Goal: Task Accomplishment & Management: Manage account settings

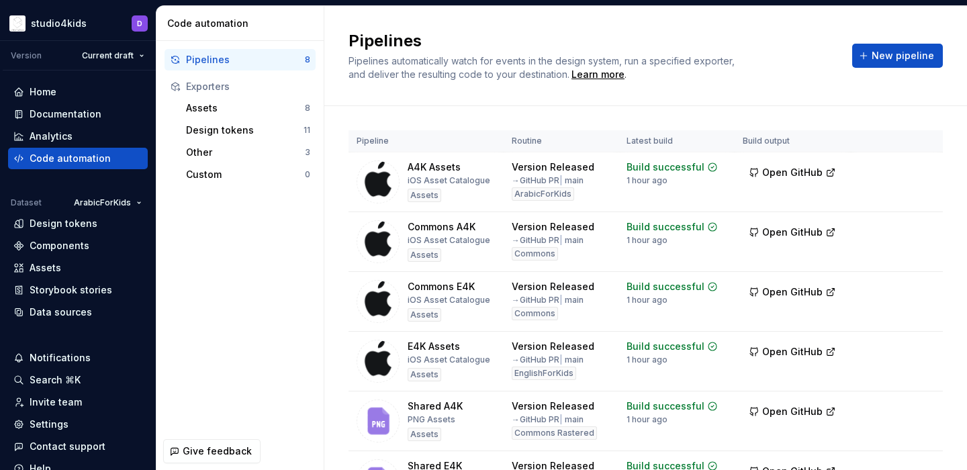
scroll to position [3, 0]
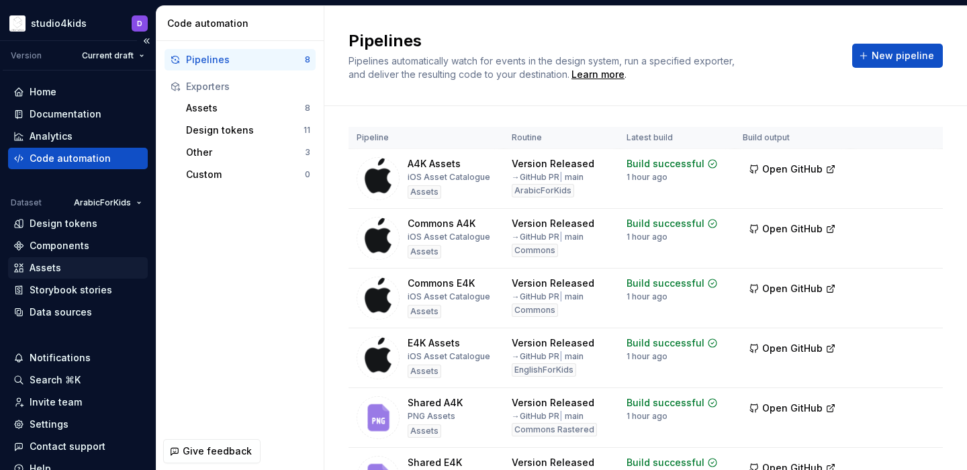
click at [56, 265] on div "Assets" at bounding box center [46, 267] width 32 height 13
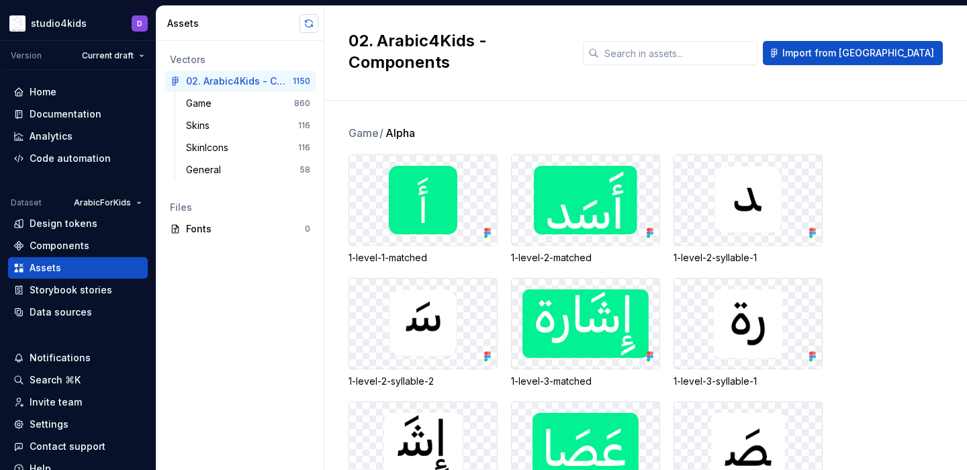
click at [307, 17] on button "button" at bounding box center [309, 23] width 19 height 19
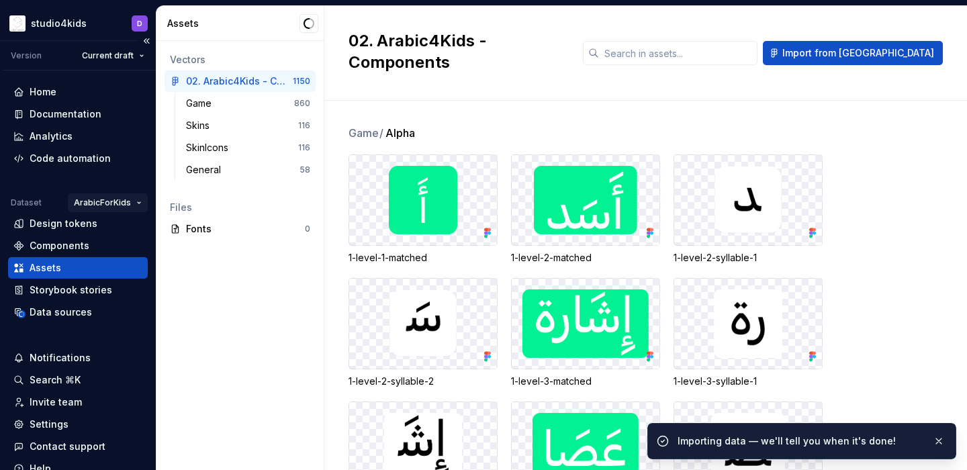
click at [111, 200] on html "studio4kids D Version Current draft Home Documentation Analytics Code automatio…" at bounding box center [483, 235] width 967 height 470
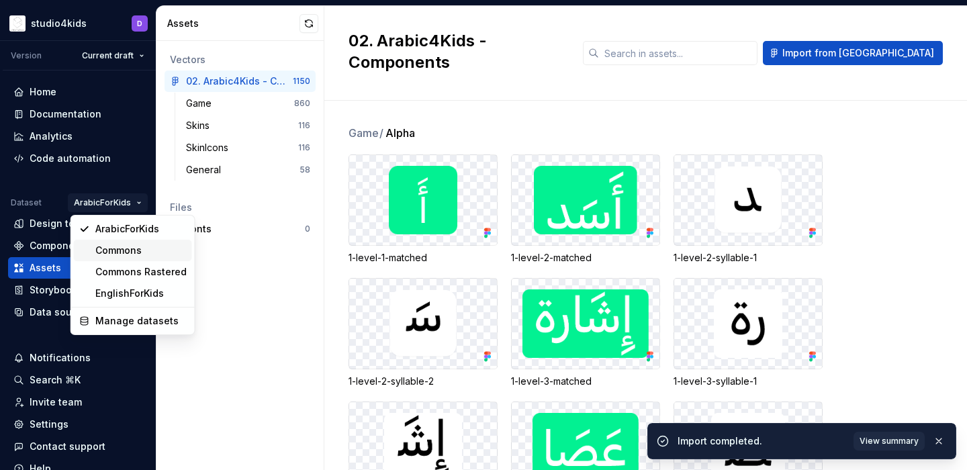
click at [112, 248] on div "Commons" at bounding box center [140, 250] width 91 height 13
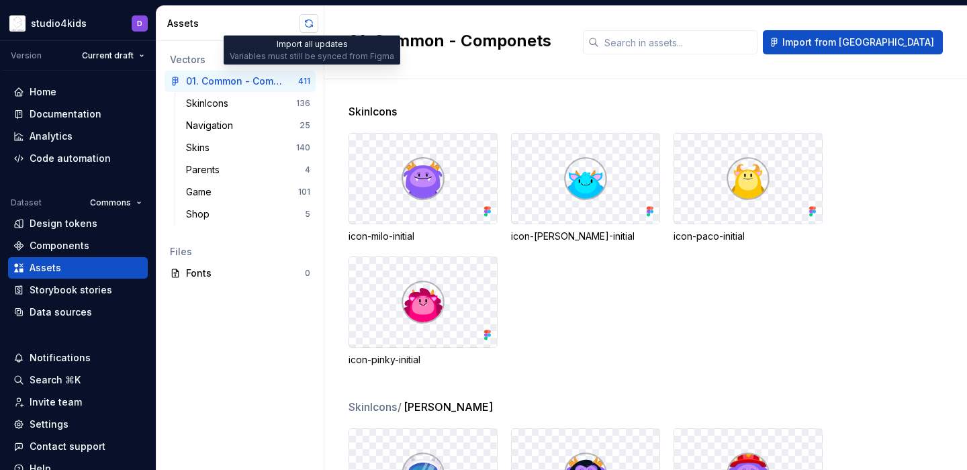
click at [304, 25] on button "button" at bounding box center [309, 23] width 19 height 19
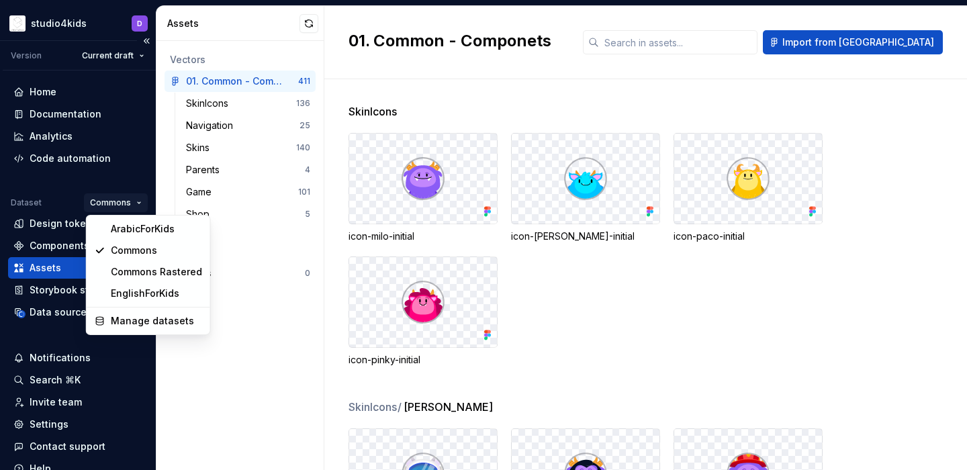
click at [112, 202] on html "studio4kids D Version Current draft Home Documentation Analytics Code automatio…" at bounding box center [483, 235] width 967 height 470
click at [283, 354] on html "studio4kids D Version Current draft Home Documentation Analytics Code automatio…" at bounding box center [483, 235] width 967 height 470
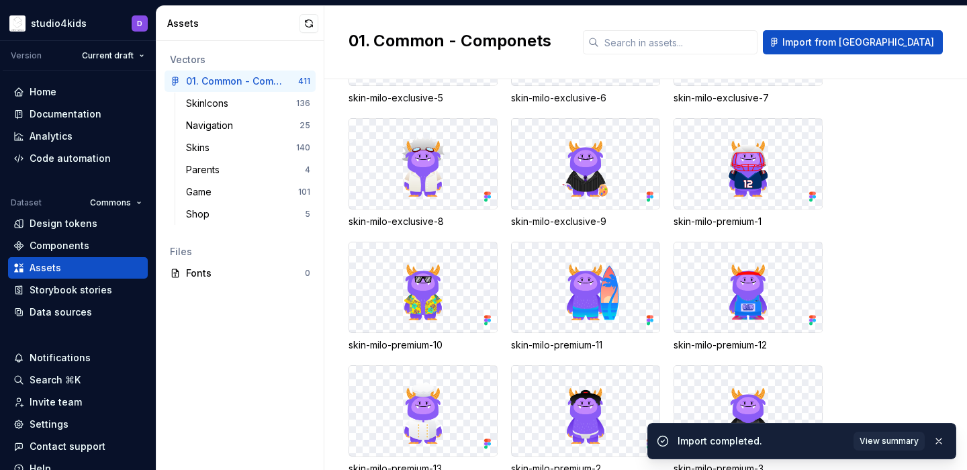
scroll to position [8267, 0]
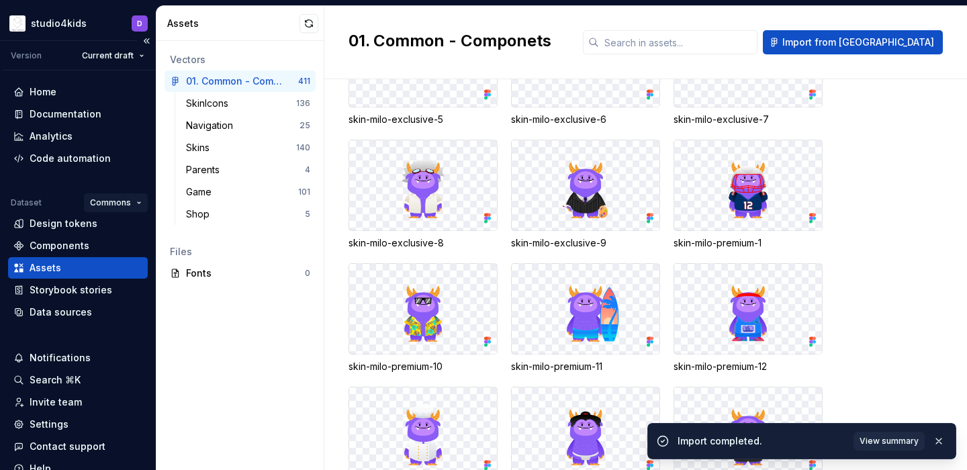
click at [122, 202] on html "studio4kids D Version Current draft Home Documentation Analytics Code automatio…" at bounding box center [483, 235] width 967 height 470
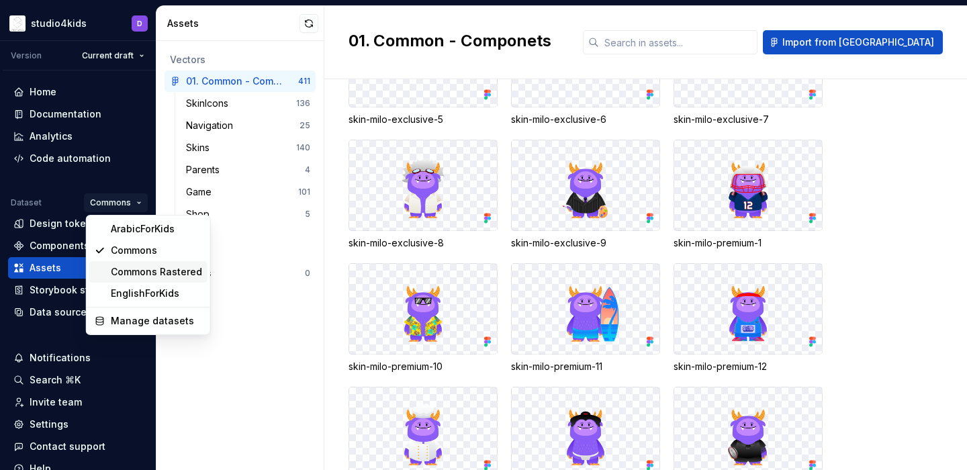
click at [143, 272] on div "Commons Rastered" at bounding box center [156, 271] width 91 height 13
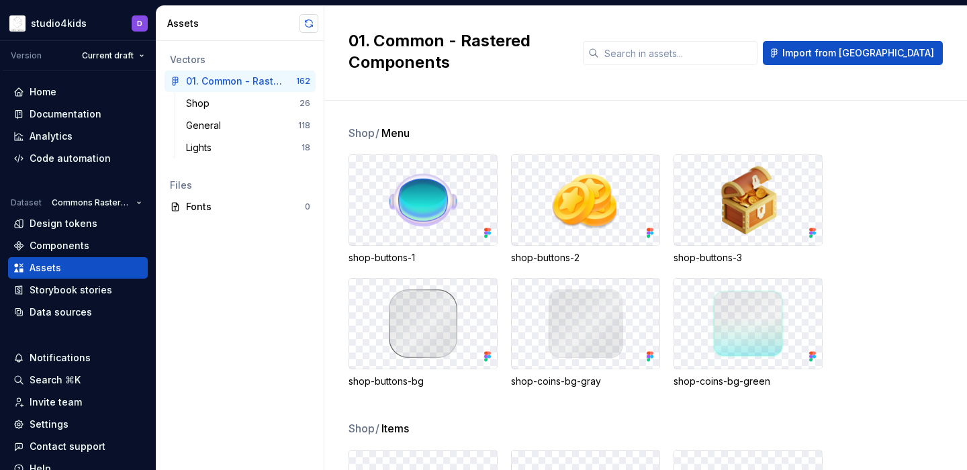
click at [308, 31] on button "button" at bounding box center [309, 23] width 19 height 19
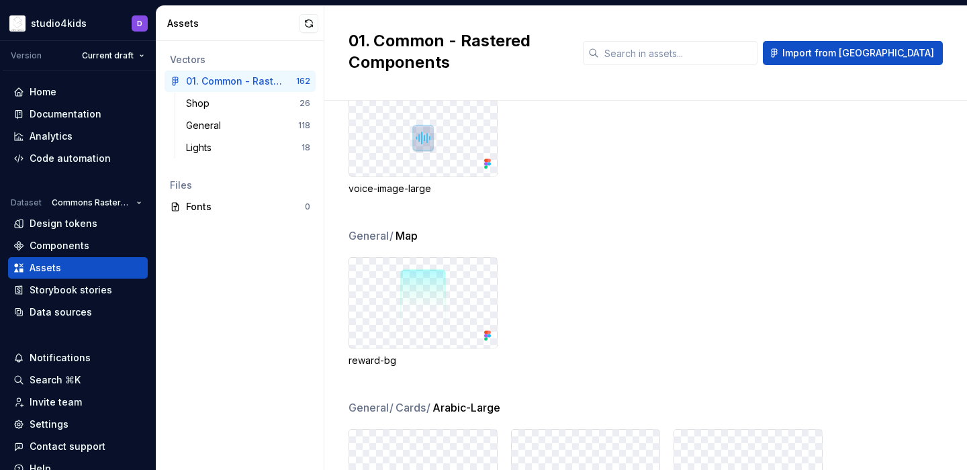
scroll to position [1710, 0]
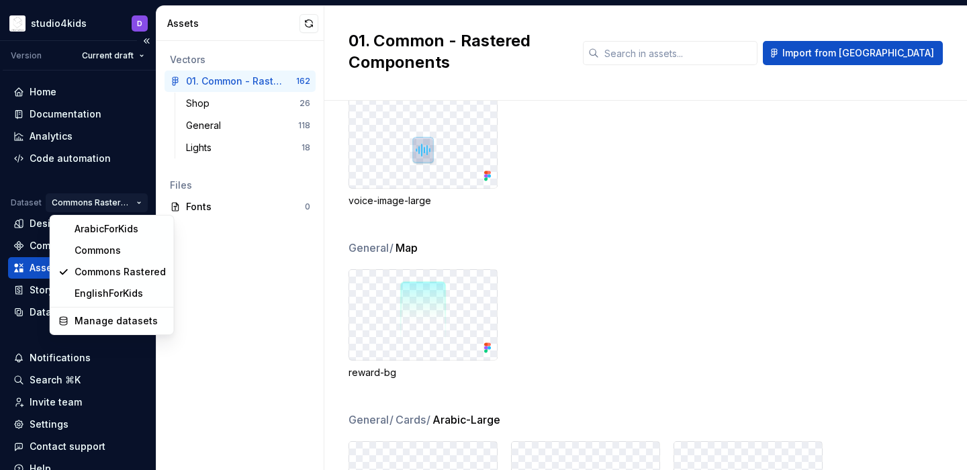
click at [95, 206] on html "studio4kids D Version Current draft Home Documentation Analytics Code automatio…" at bounding box center [483, 235] width 967 height 470
click at [105, 292] on div "EnglishForKids" at bounding box center [120, 293] width 91 height 13
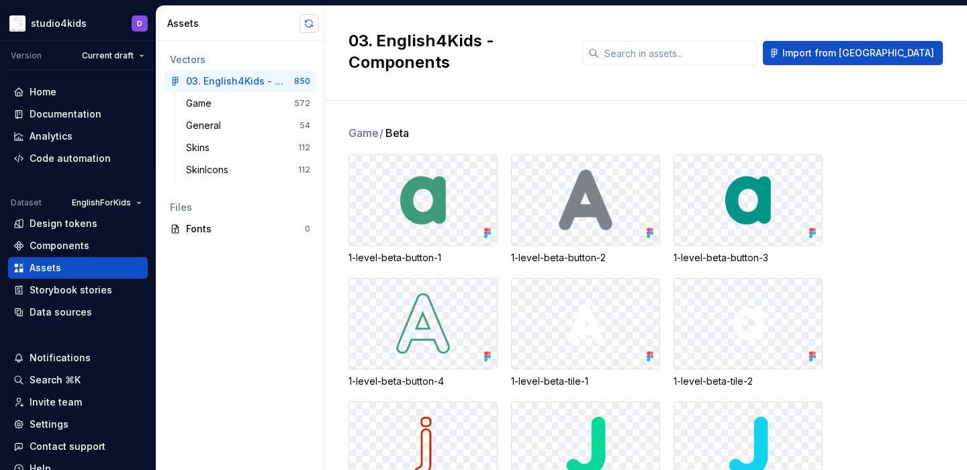
click at [304, 25] on button "button" at bounding box center [309, 23] width 19 height 19
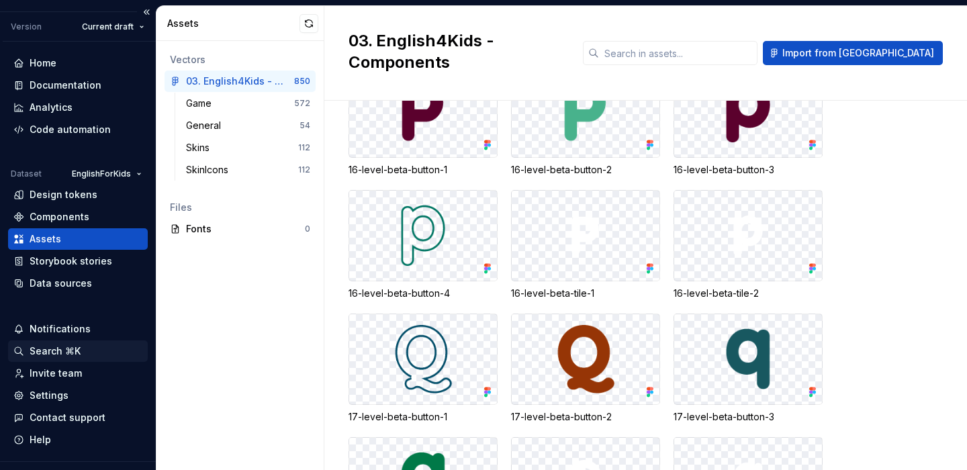
scroll to position [29, 0]
click at [66, 395] on div "Settings" at bounding box center [49, 395] width 39 height 13
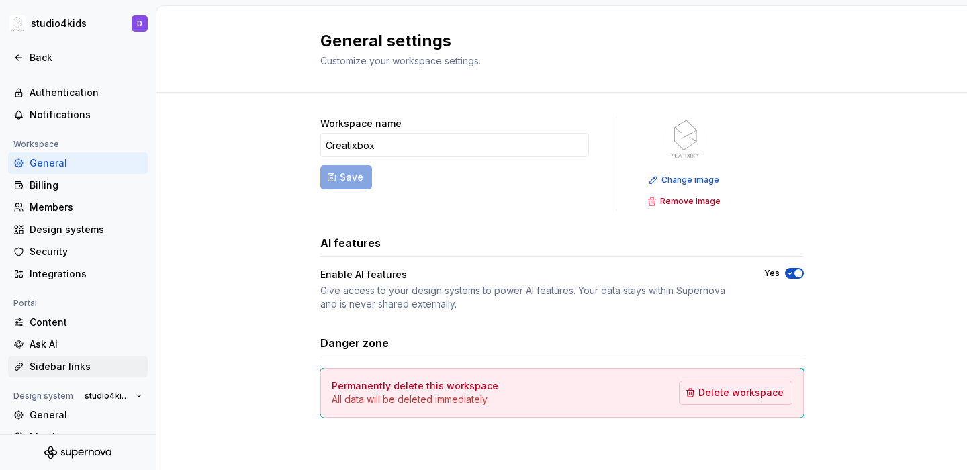
scroll to position [121, 0]
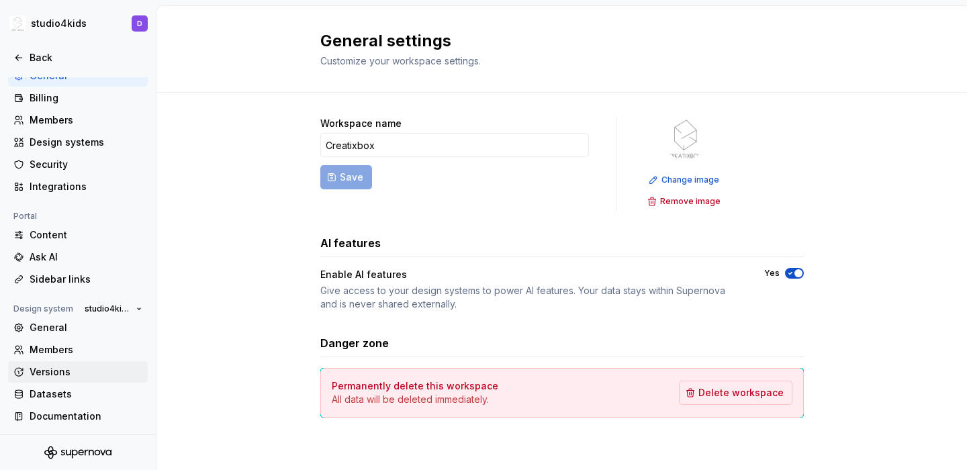
click at [46, 372] on div "Versions" at bounding box center [86, 371] width 113 height 13
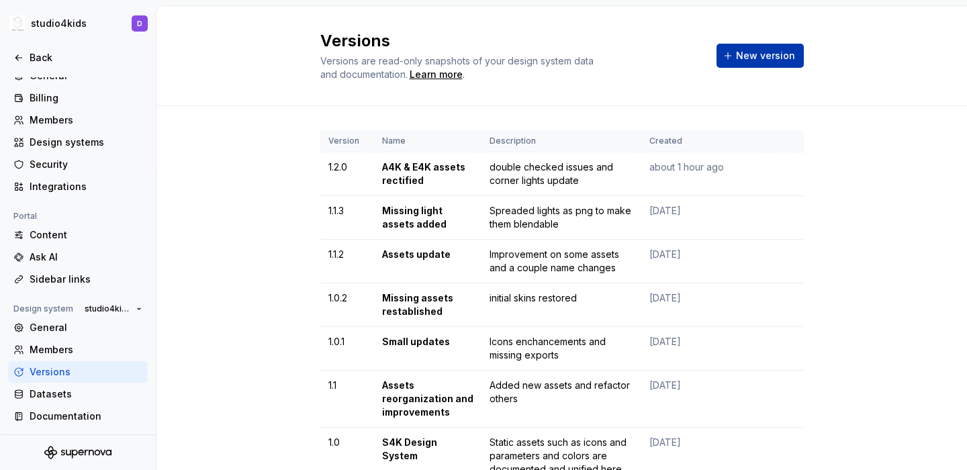
click at [744, 52] on span "New version" at bounding box center [765, 55] width 59 height 13
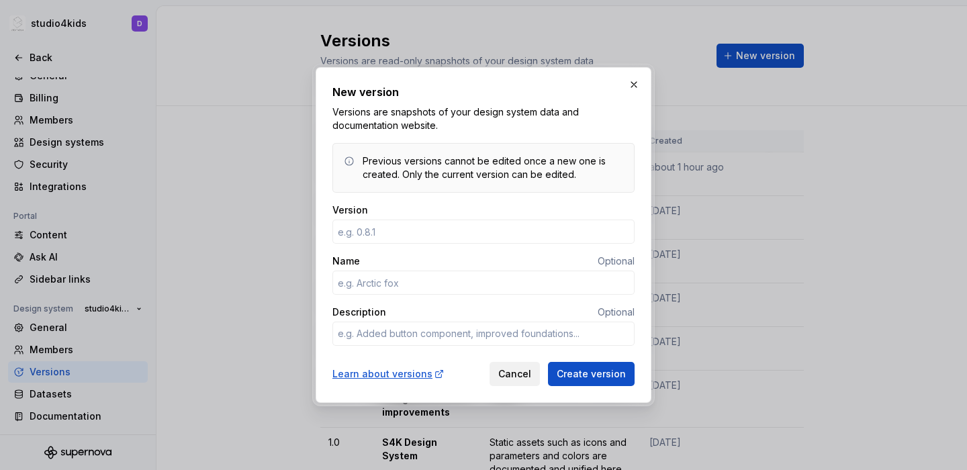
click at [520, 376] on span "Cancel" at bounding box center [514, 373] width 33 height 13
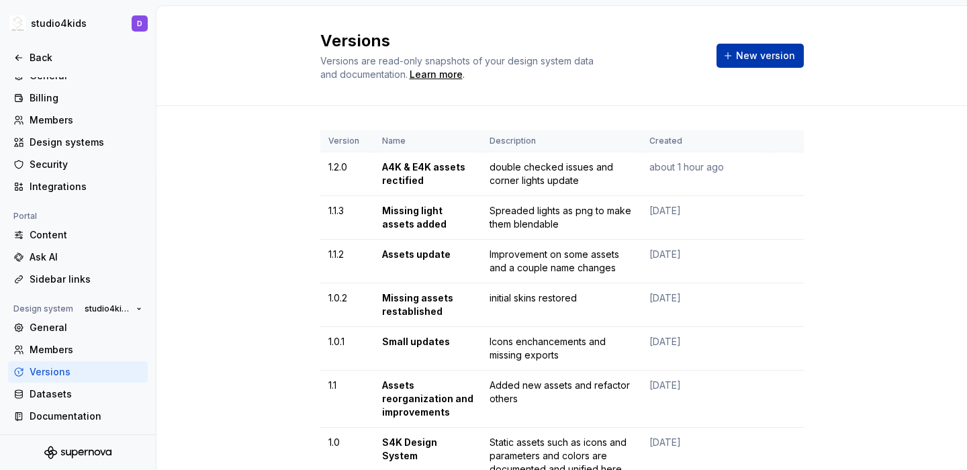
click at [770, 53] on span "New version" at bounding box center [765, 55] width 59 height 13
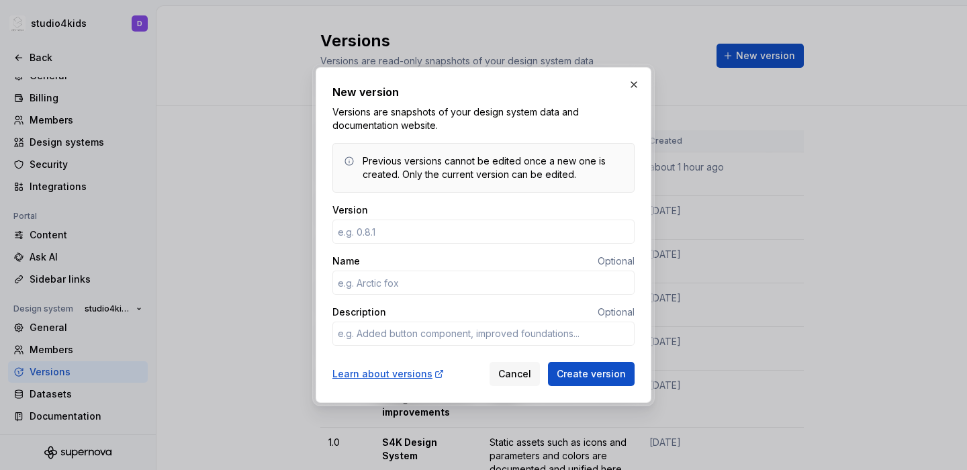
type textarea "*"
type input "1.2.1"
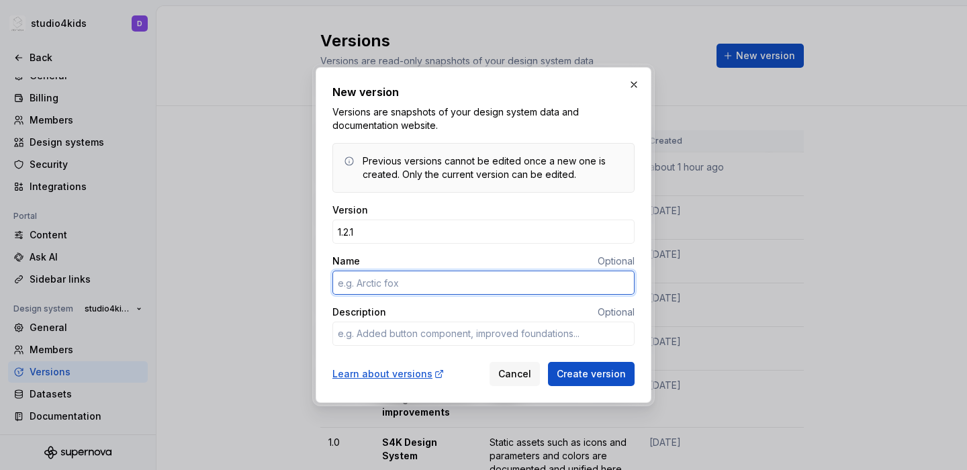
click at [410, 277] on input "Name" at bounding box center [484, 283] width 302 height 24
type textarea "*"
type input "A"
type textarea "*"
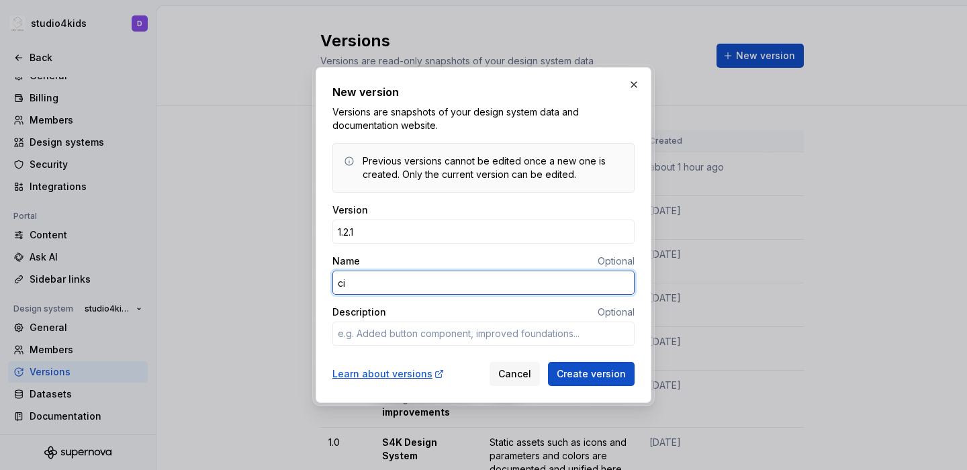
type input "c"
type textarea "*"
click at [340, 285] on input "icons minor issue solved" at bounding box center [484, 283] width 302 height 24
type input "skin icons minor issue solved"
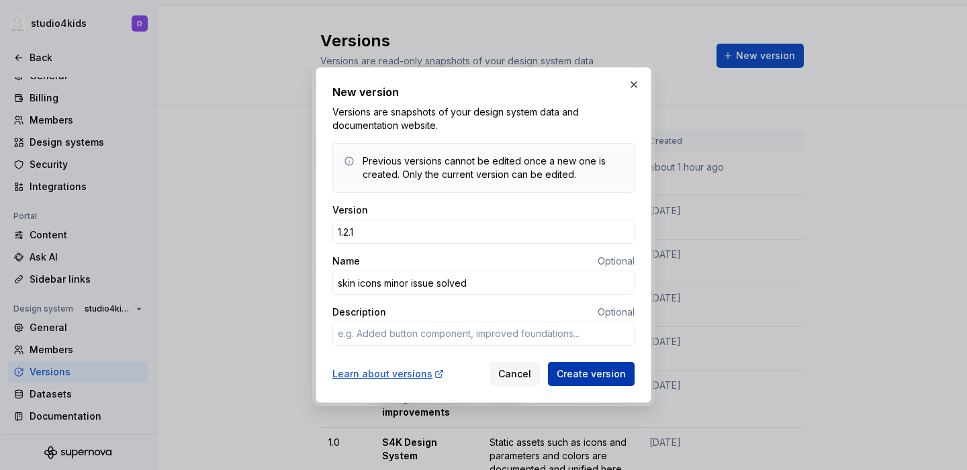
click at [595, 383] on button "Create version" at bounding box center [591, 374] width 87 height 24
type textarea "*"
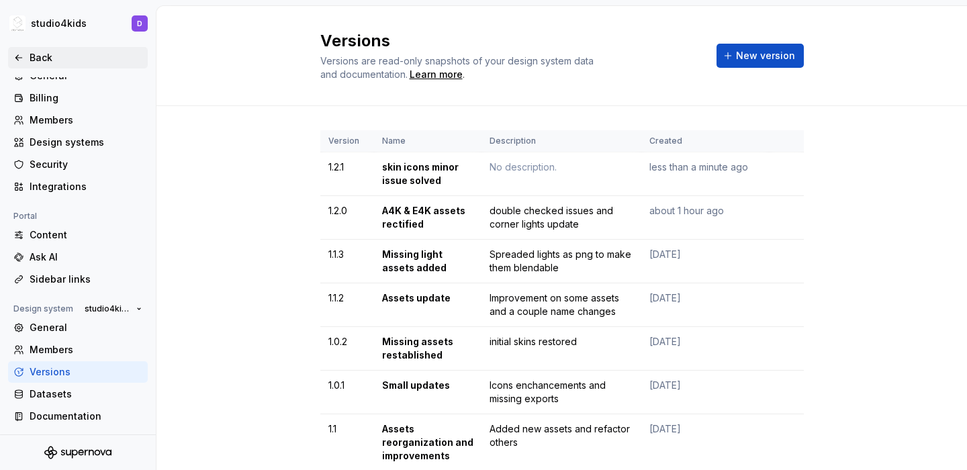
click at [23, 61] on icon at bounding box center [18, 57] width 11 height 11
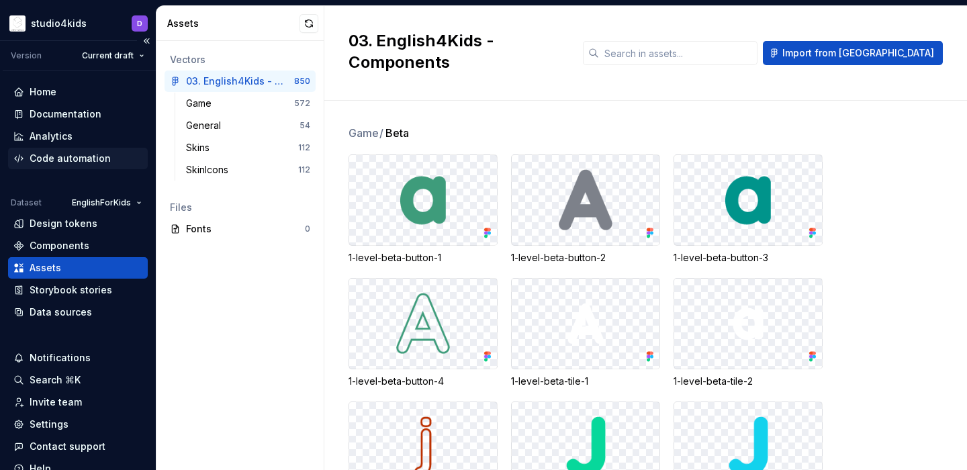
click at [48, 160] on div "Code automation" at bounding box center [70, 158] width 81 height 13
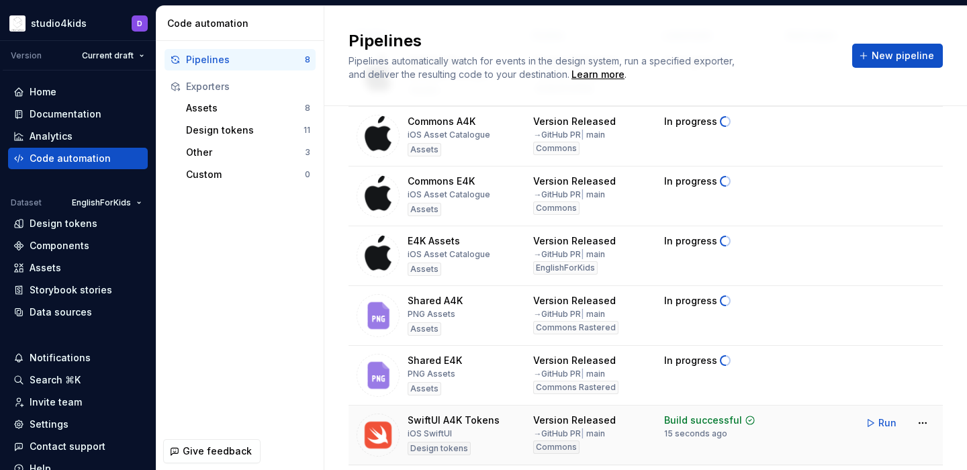
scroll to position [116, 0]
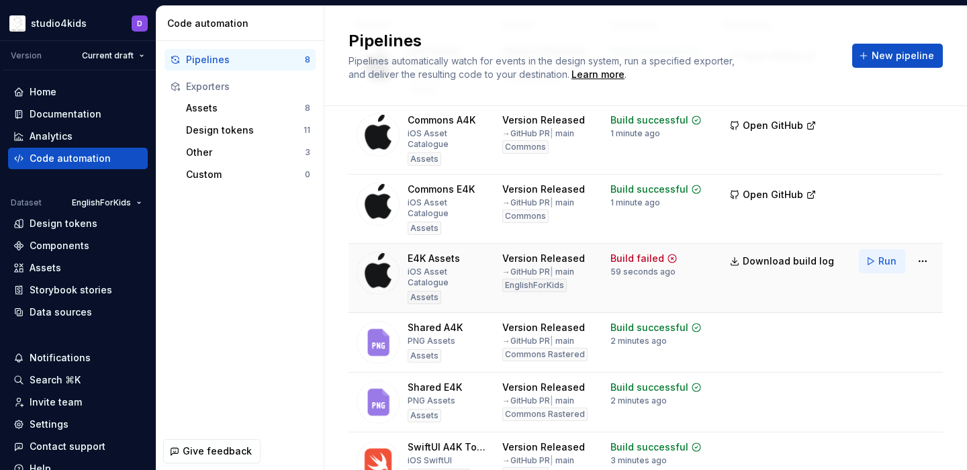
click at [889, 255] on span "Run" at bounding box center [888, 261] width 18 height 13
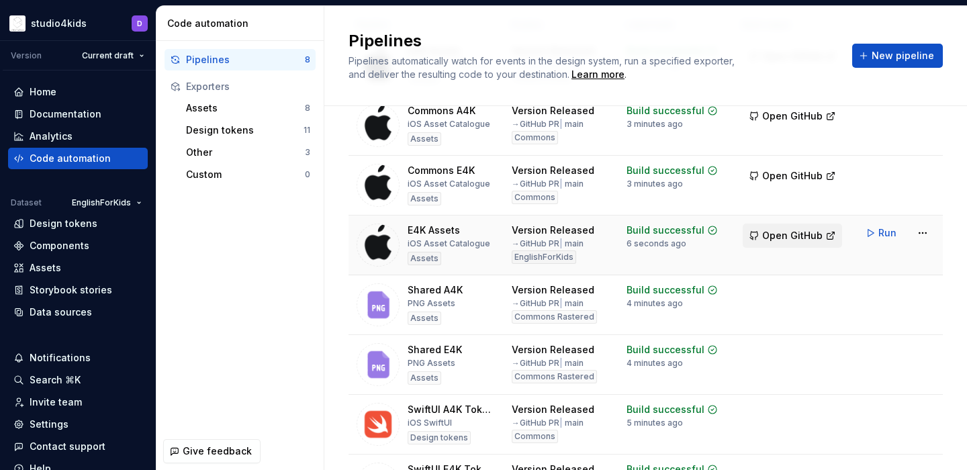
click at [777, 229] on span "Open GitHub" at bounding box center [793, 235] width 60 height 13
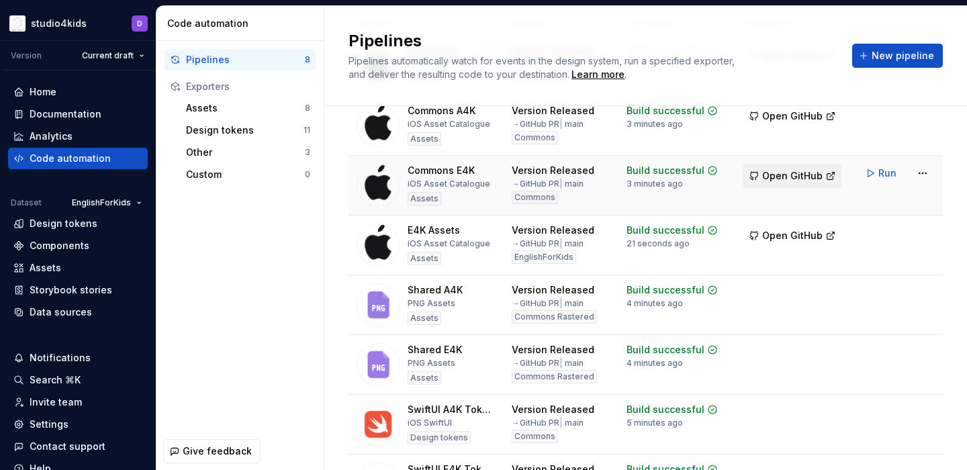
click at [788, 178] on span "Open GitHub" at bounding box center [793, 175] width 60 height 13
click at [771, 118] on span "Open GitHub" at bounding box center [793, 116] width 60 height 13
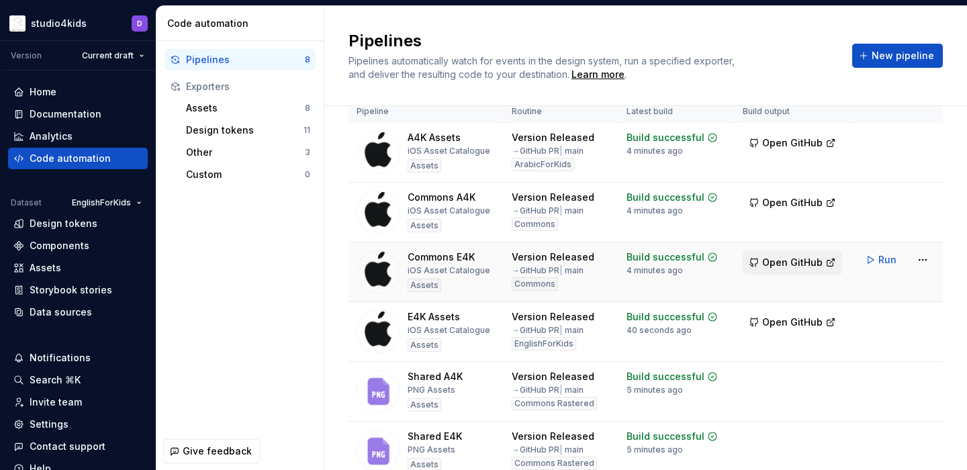
scroll to position [21, 0]
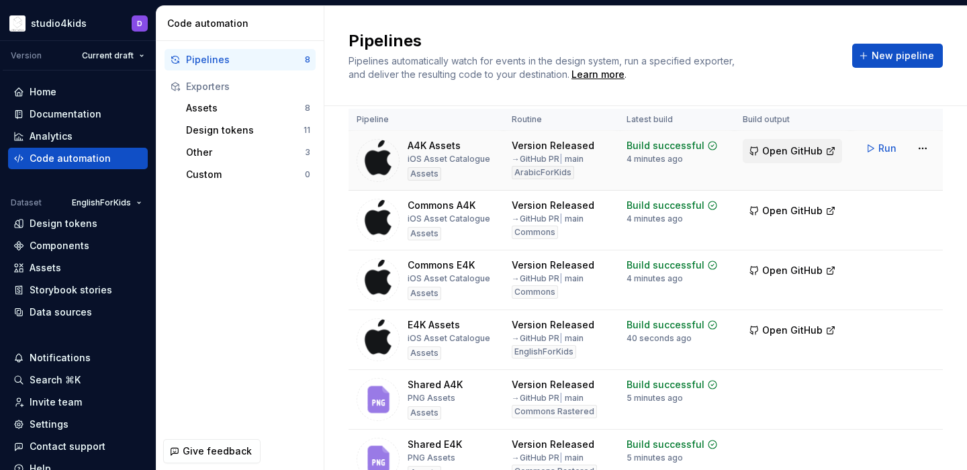
click at [795, 155] on span "Open GitHub" at bounding box center [793, 150] width 60 height 13
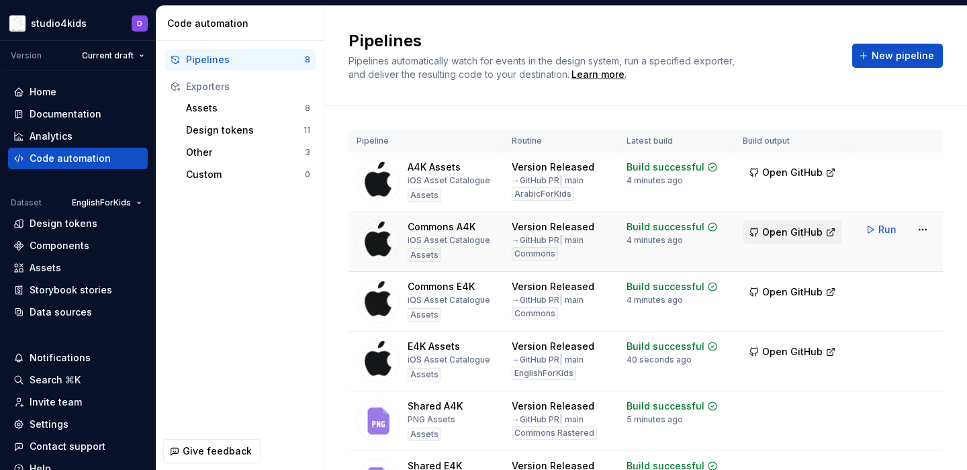
click at [803, 229] on span "Open GitHub" at bounding box center [793, 232] width 60 height 13
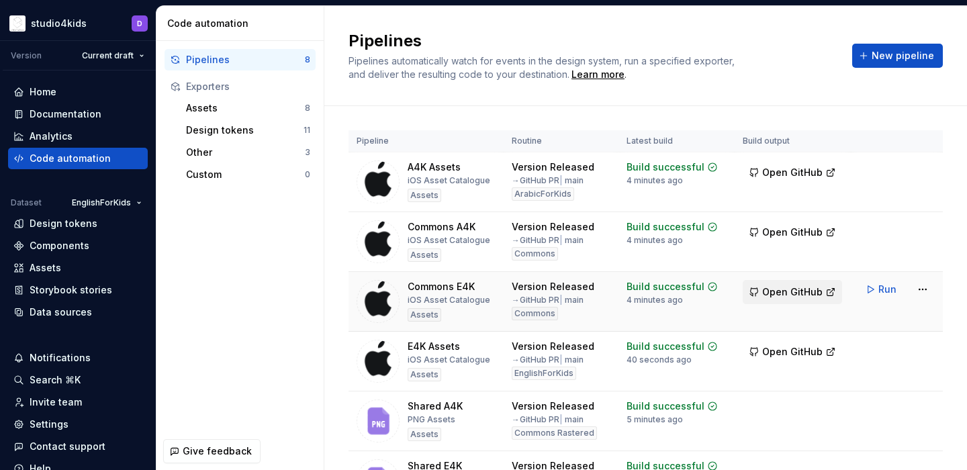
click at [793, 289] on span "Open GitHub" at bounding box center [793, 292] width 60 height 13
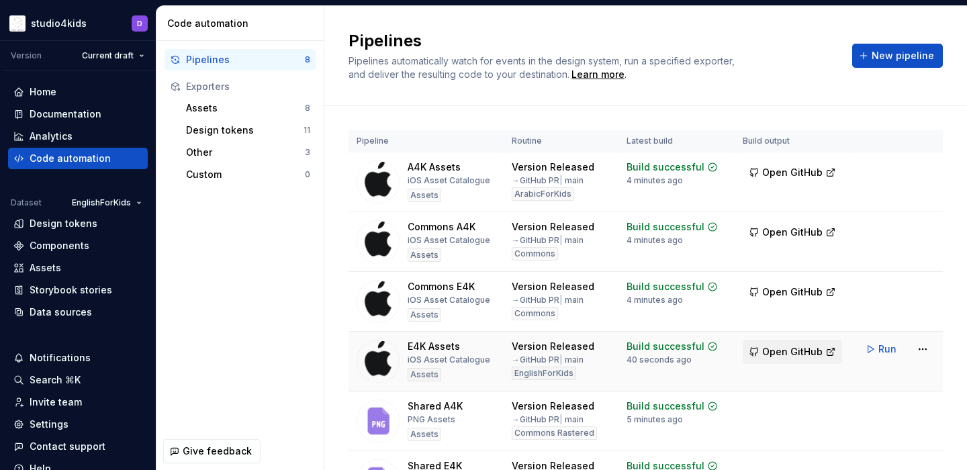
click at [788, 347] on span "Open GitHub" at bounding box center [793, 351] width 60 height 13
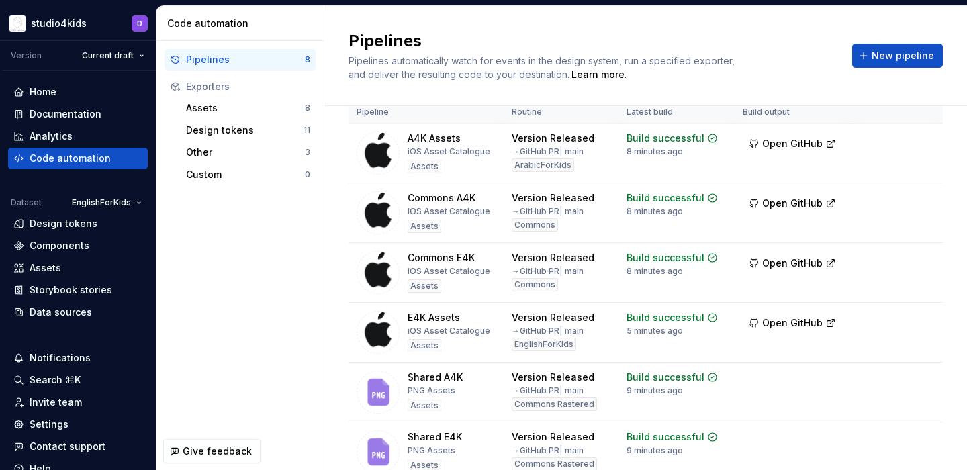
scroll to position [23, 0]
